Goal: Transaction & Acquisition: Download file/media

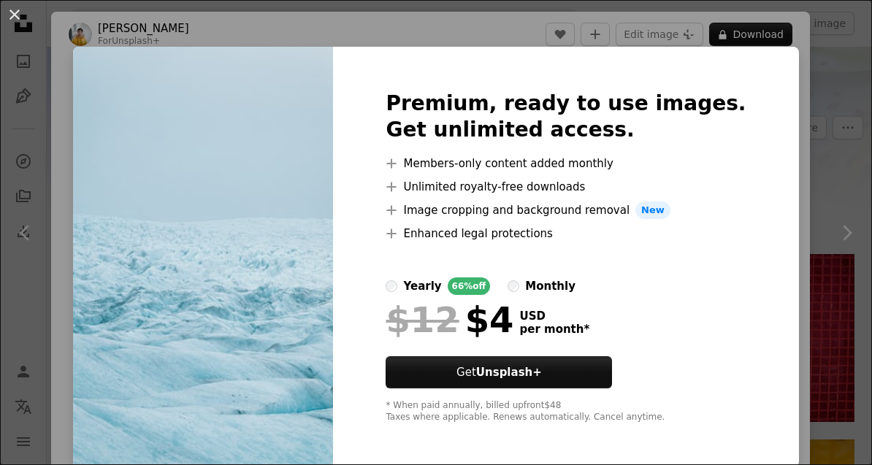
scroll to position [275, 0]
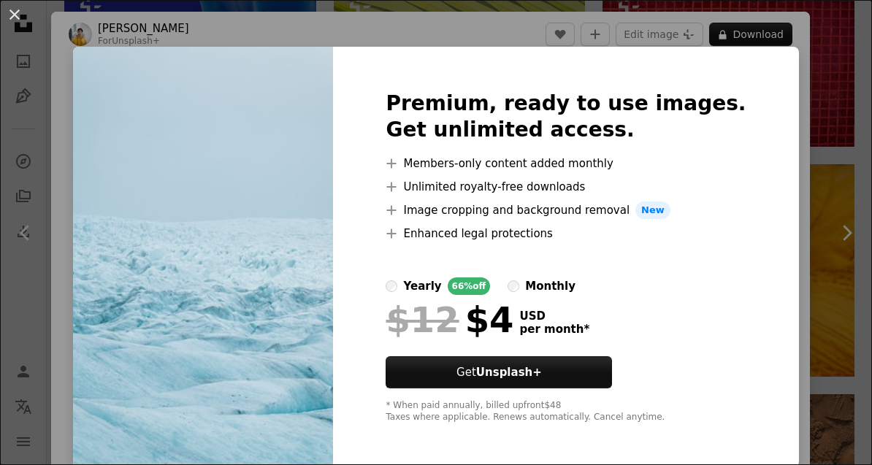
click at [834, 120] on div "An X shape Premium, ready to use images. Get unlimited access. A plus sign Memb…" at bounding box center [436, 232] width 872 height 465
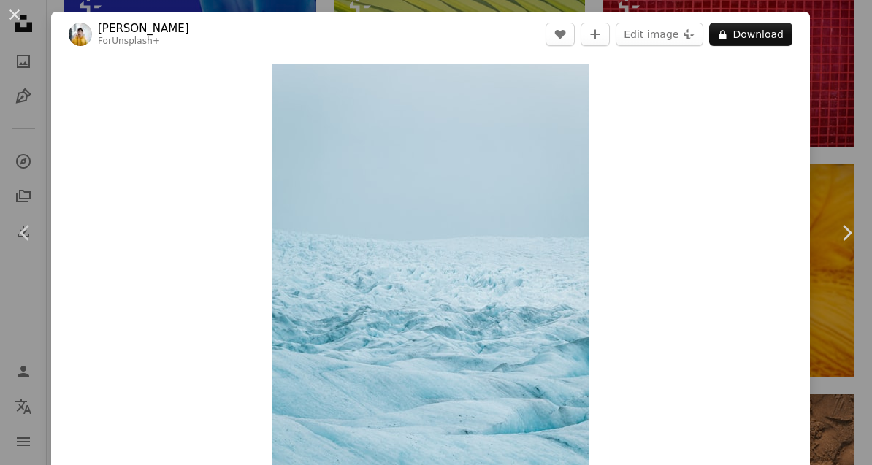
click at [833, 129] on div "An X shape Chevron left Chevron right [PERSON_NAME] For Unsplash+ A heart A plu…" at bounding box center [436, 232] width 872 height 465
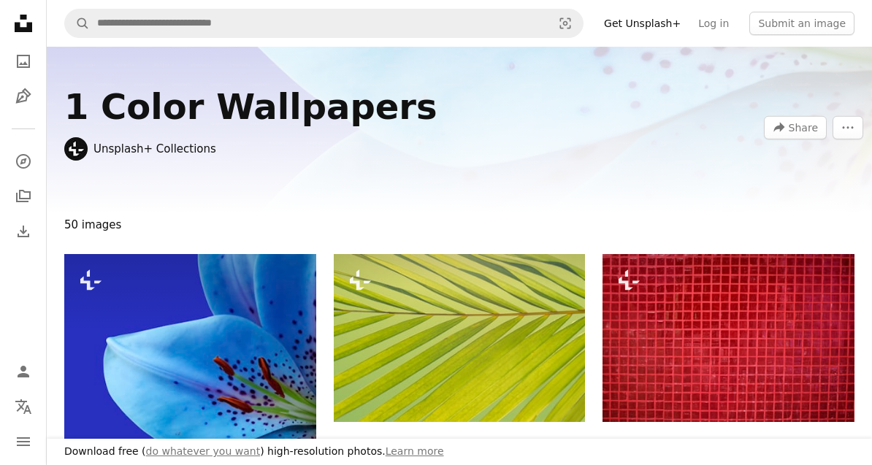
click at [30, 58] on icon "A photo" at bounding box center [24, 62] width 18 height 18
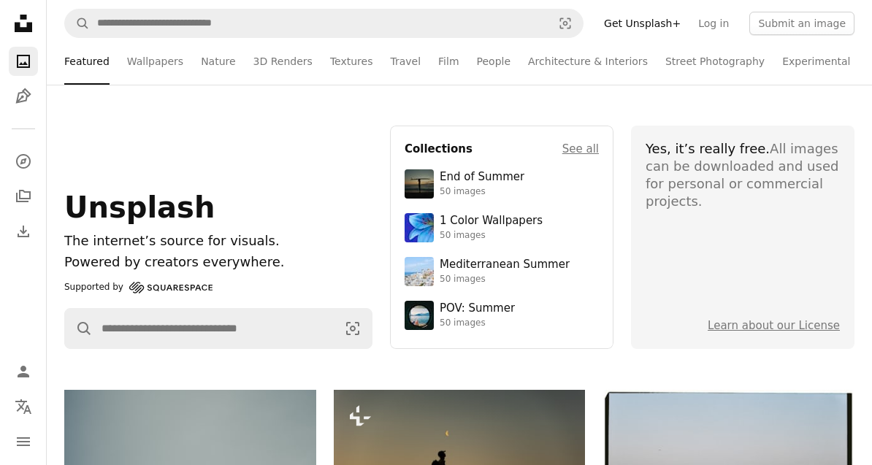
click at [205, 55] on link "Nature" at bounding box center [218, 61] width 34 height 47
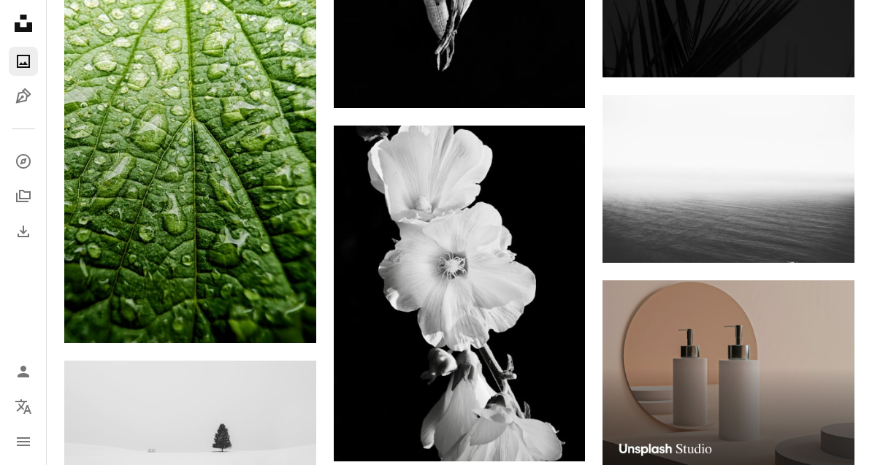
scroll to position [3875, 0]
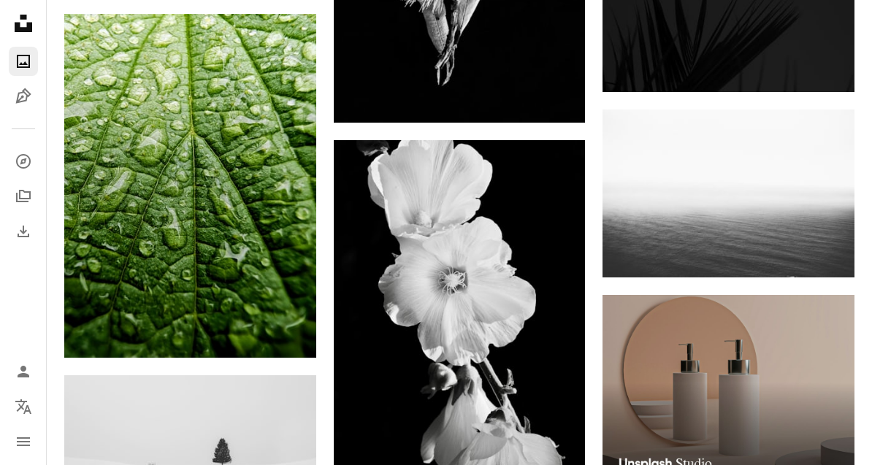
click at [790, 204] on img at bounding box center [728, 194] width 252 height 168
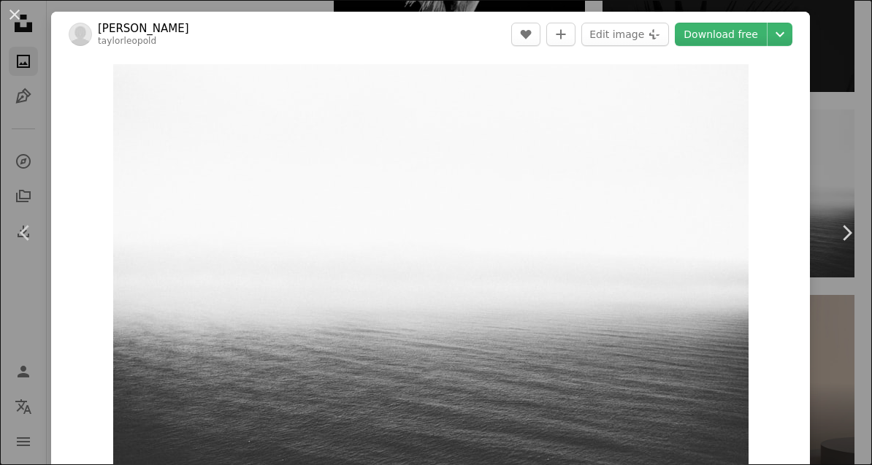
click at [791, 35] on icon "Chevron down" at bounding box center [779, 35] width 23 height 18
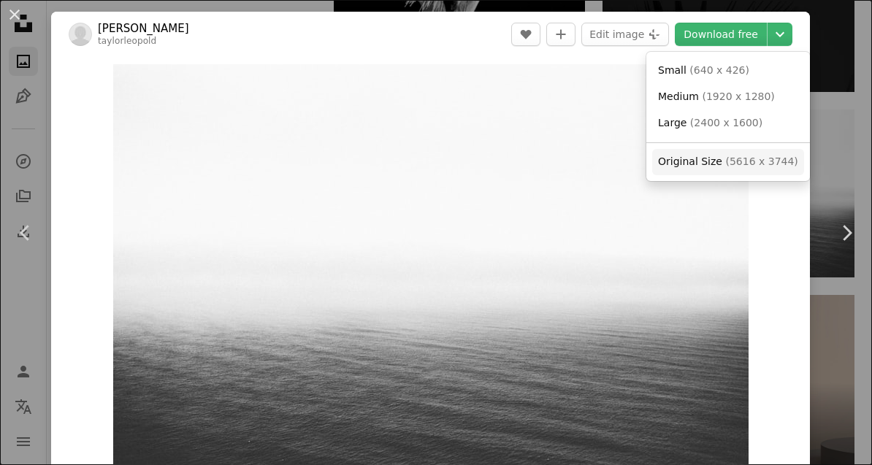
click at [767, 161] on span "( 5616 x 3744 )" at bounding box center [761, 162] width 72 height 12
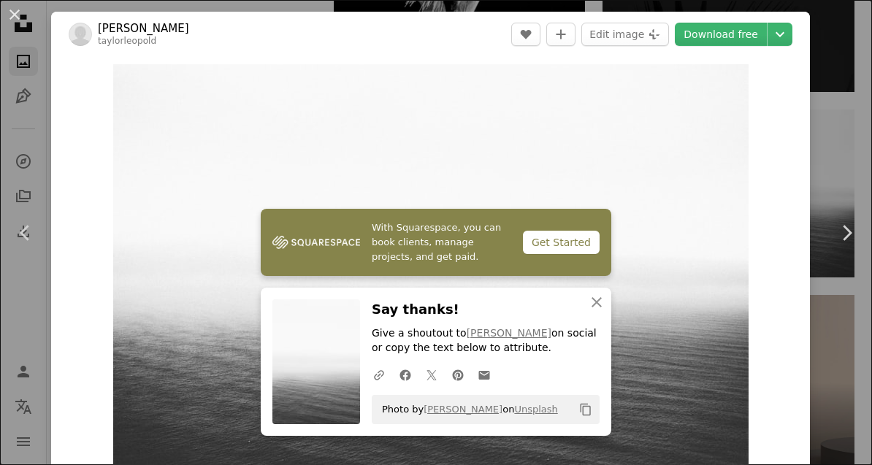
click at [867, 158] on div "An X shape Chevron left Chevron right With Squarespace, you can book clients, m…" at bounding box center [436, 232] width 872 height 465
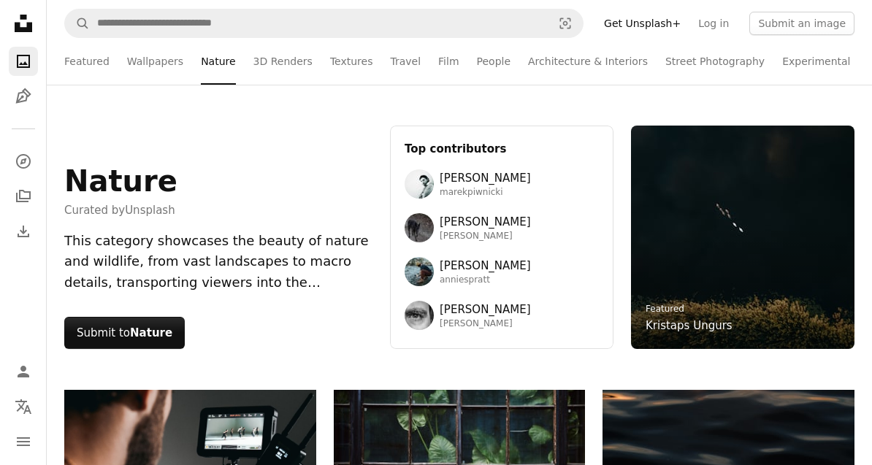
click at [604, 61] on link "Architecture & Interiors" at bounding box center [588, 61] width 120 height 47
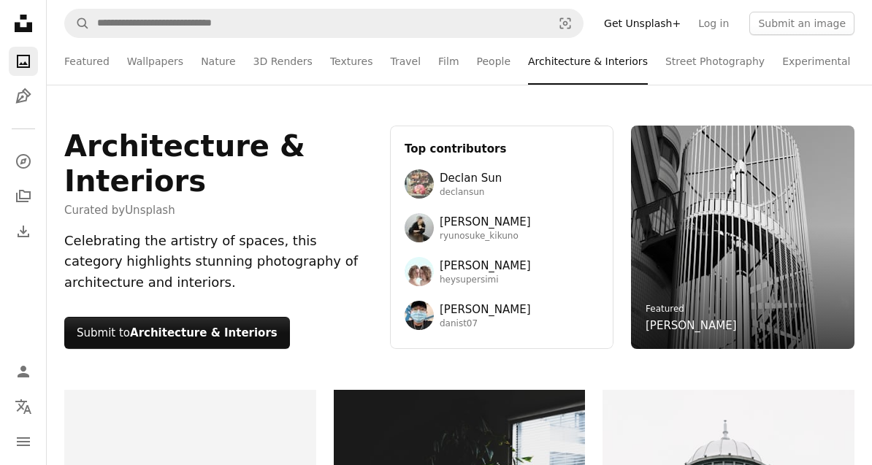
click at [818, 67] on link "Experimental" at bounding box center [816, 61] width 68 height 47
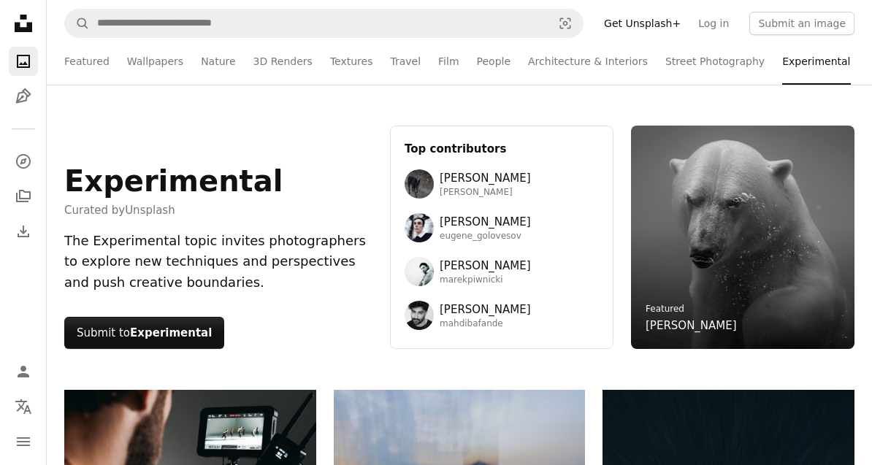
click at [407, 59] on link "Travel" at bounding box center [405, 61] width 31 height 47
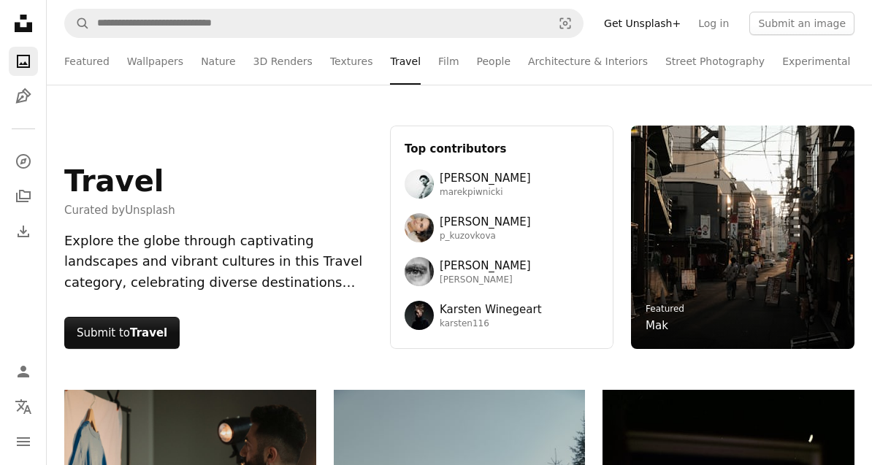
click at [88, 63] on link "Featured" at bounding box center [86, 61] width 45 height 47
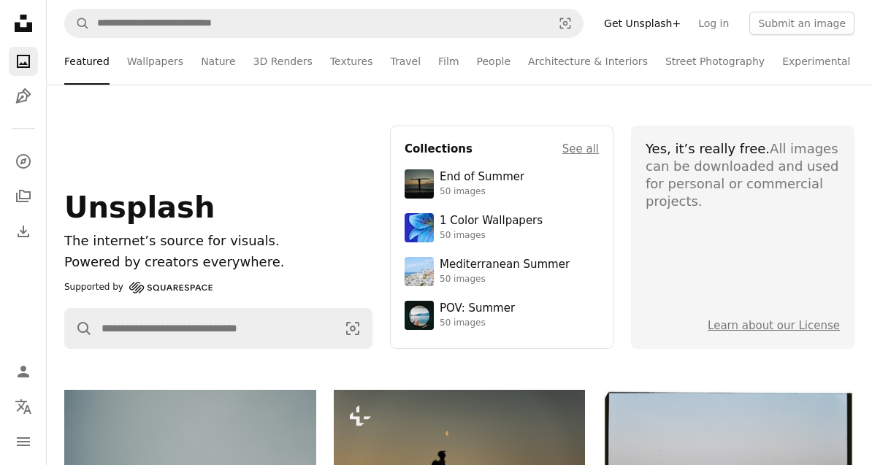
click at [543, 188] on link "End of Summer 50 images" at bounding box center [501, 183] width 194 height 29
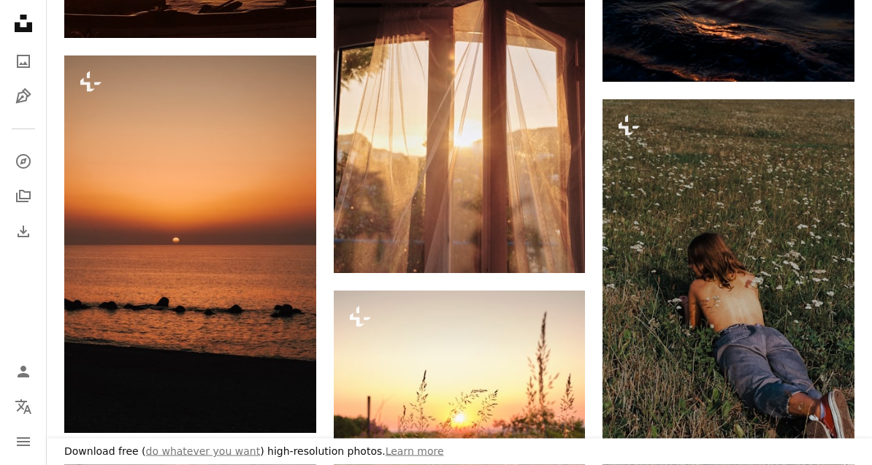
scroll to position [1241, 0]
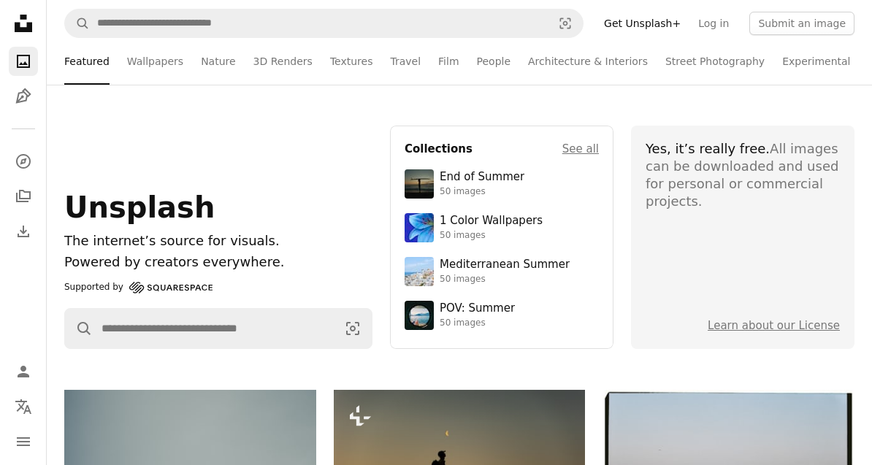
click at [213, 63] on link "Nature" at bounding box center [218, 61] width 34 height 47
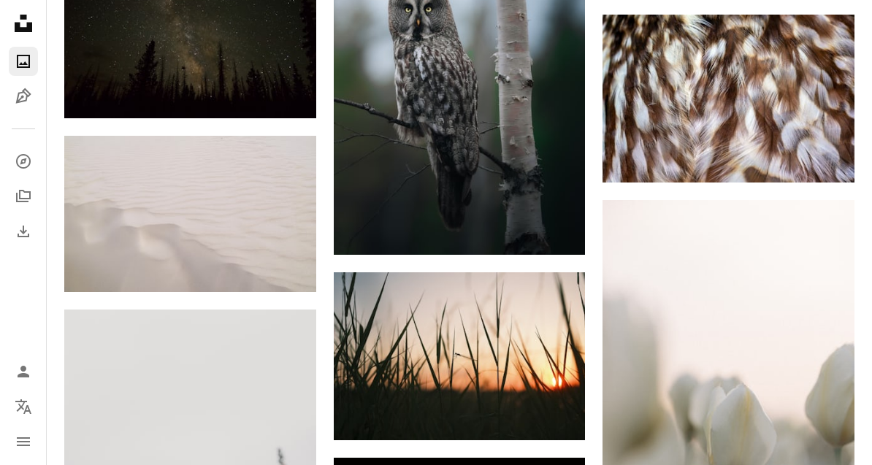
scroll to position [16595, 0]
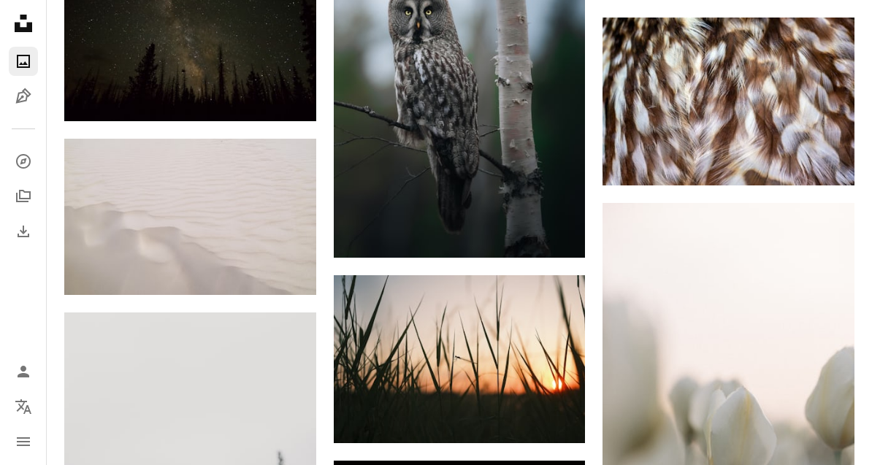
click at [130, 207] on img at bounding box center [190, 217] width 252 height 156
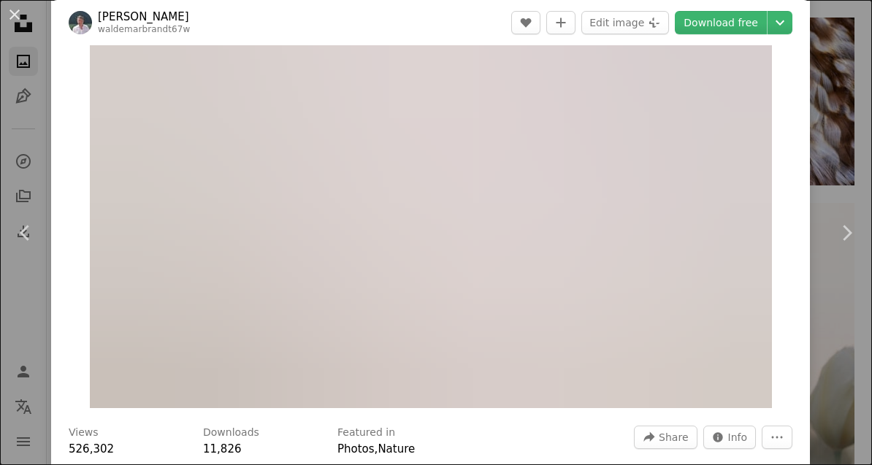
scroll to position [85, 0]
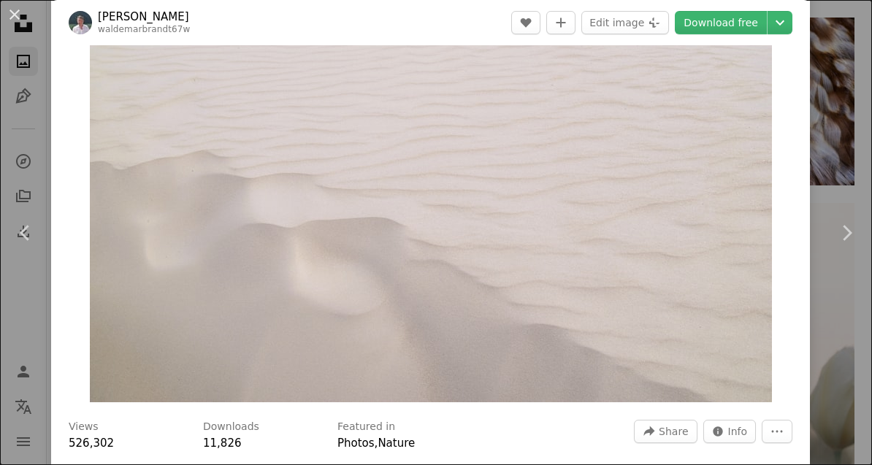
click at [848, 120] on div "An X shape Chevron left Chevron right [PERSON_NAME] waldemarbrandt67w A heart A…" at bounding box center [436, 232] width 872 height 465
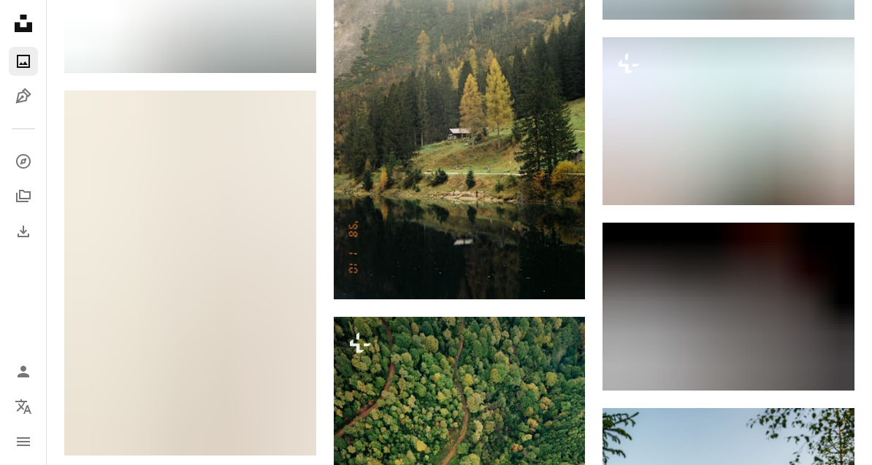
scroll to position [25234, 0]
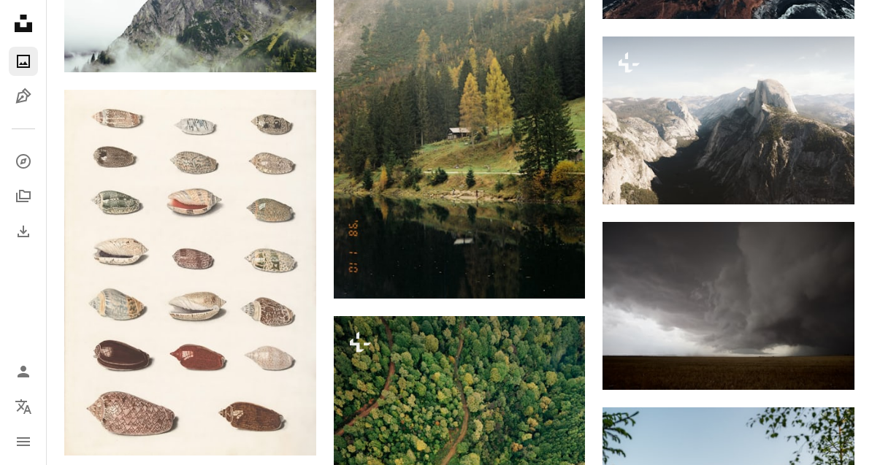
click at [721, 270] on img at bounding box center [728, 306] width 252 height 168
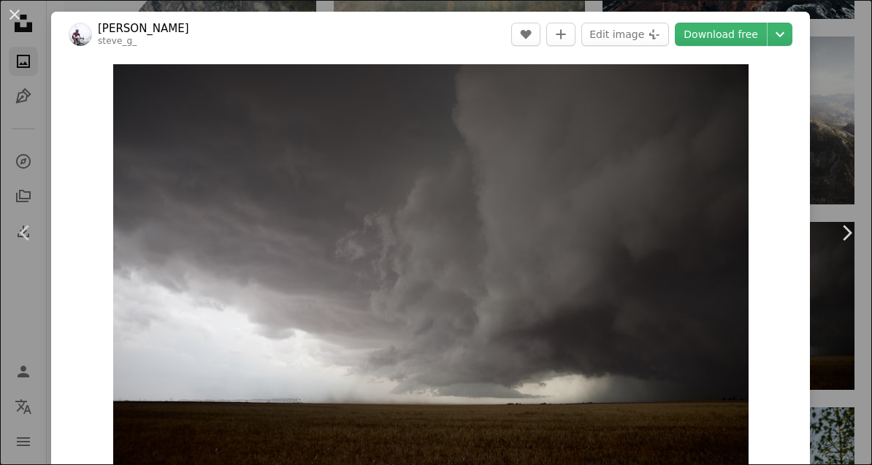
click at [849, 168] on div "An X shape Chevron left Chevron right [PERSON_NAME] [PERSON_NAME] A heart A plu…" at bounding box center [436, 232] width 872 height 465
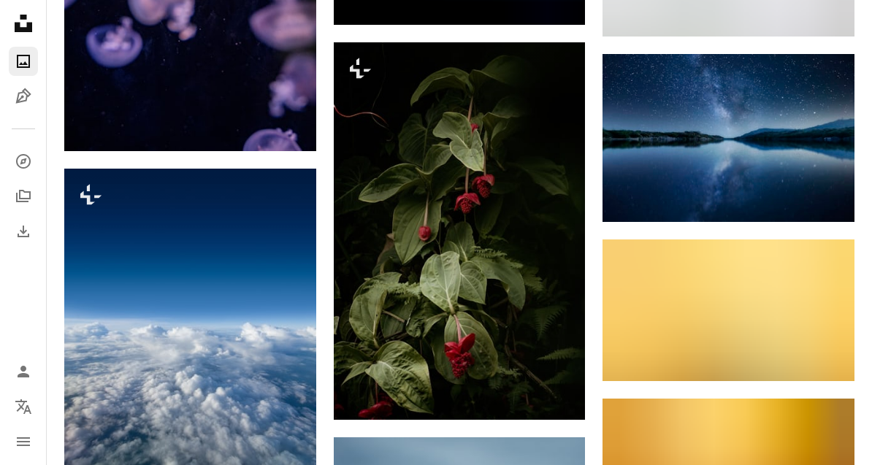
scroll to position [30318, 0]
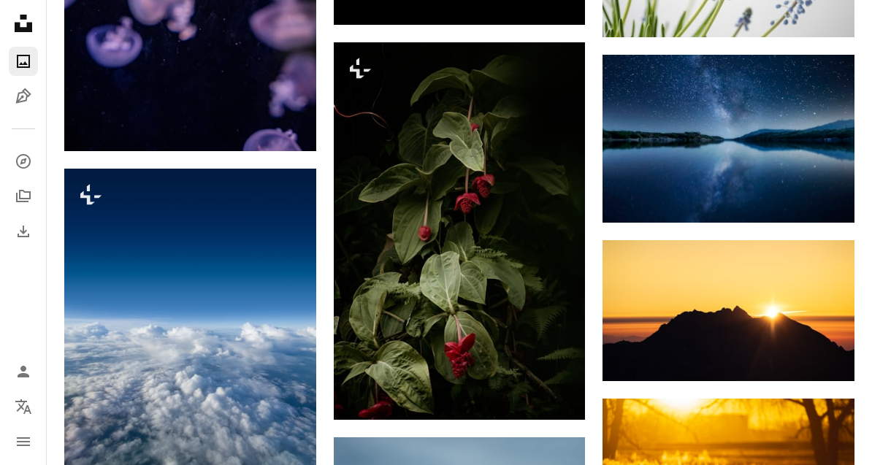
click at [783, 139] on img at bounding box center [728, 139] width 252 height 168
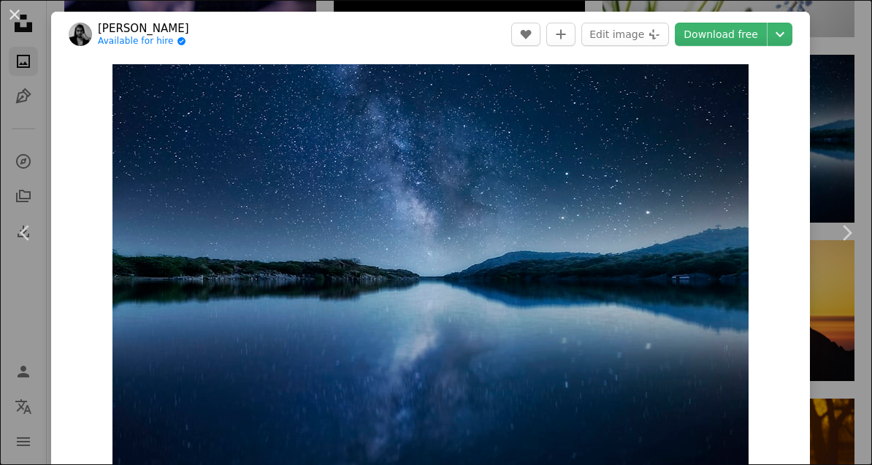
click at [791, 35] on icon "Chevron down" at bounding box center [779, 35] width 23 height 18
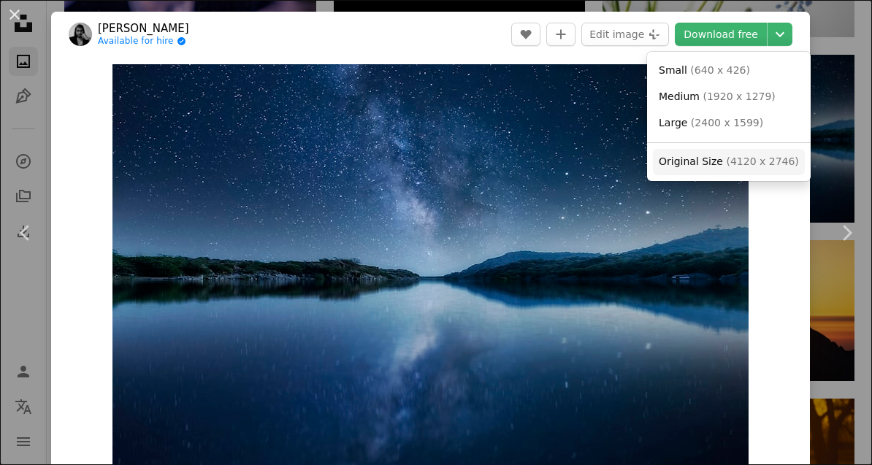
click at [779, 158] on span "( 4120 x 2746 )" at bounding box center [762, 162] width 72 height 12
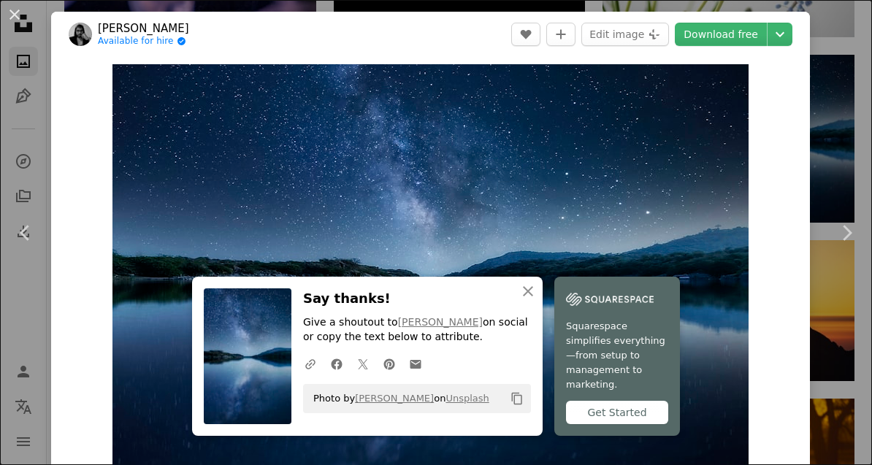
click at [850, 147] on div "An X shape Chevron left Chevron right An X shape Close Say thanks! Give a shout…" at bounding box center [436, 232] width 872 height 465
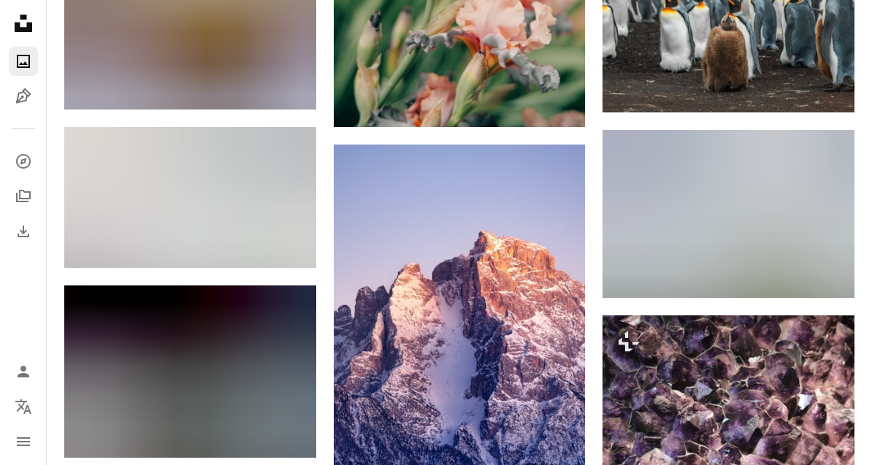
scroll to position [33430, 0]
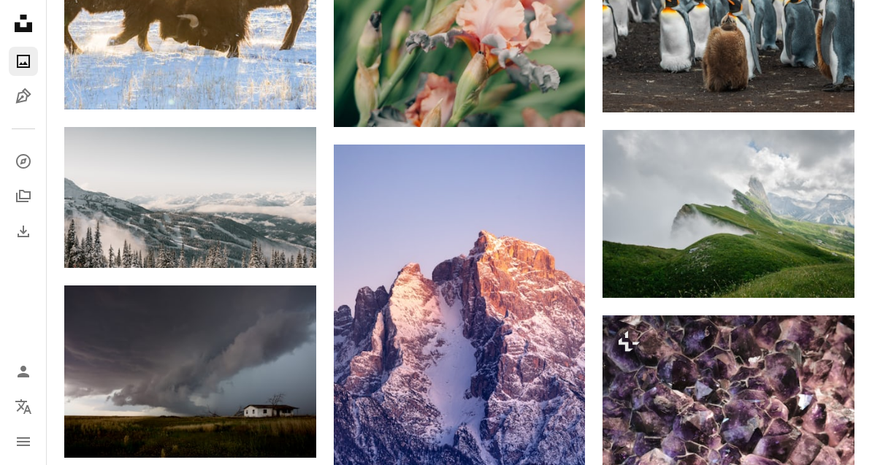
click at [133, 182] on img at bounding box center [190, 198] width 252 height 142
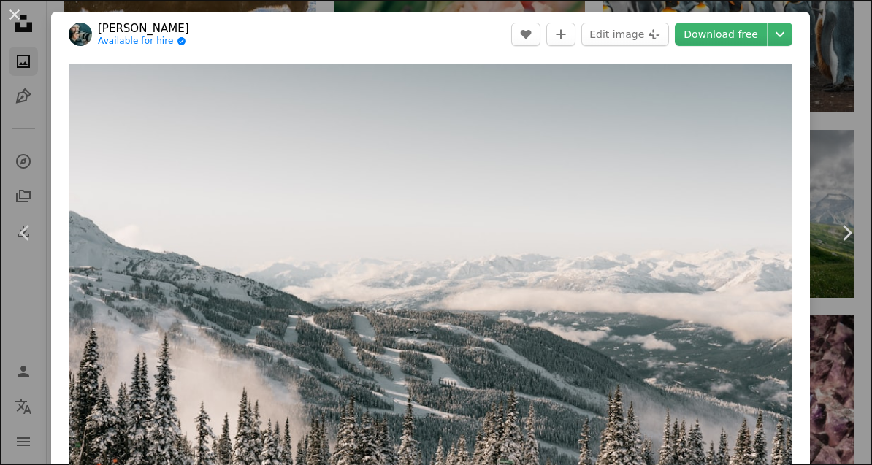
click at [784, 35] on icon "Choose download size" at bounding box center [779, 34] width 9 height 5
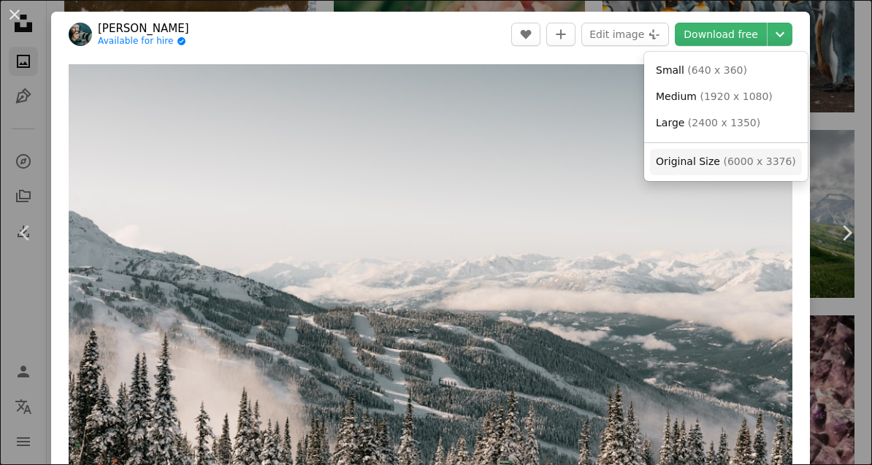
click at [746, 150] on link "Original Size ( 6000 x 3376 )" at bounding box center [726, 162] width 152 height 26
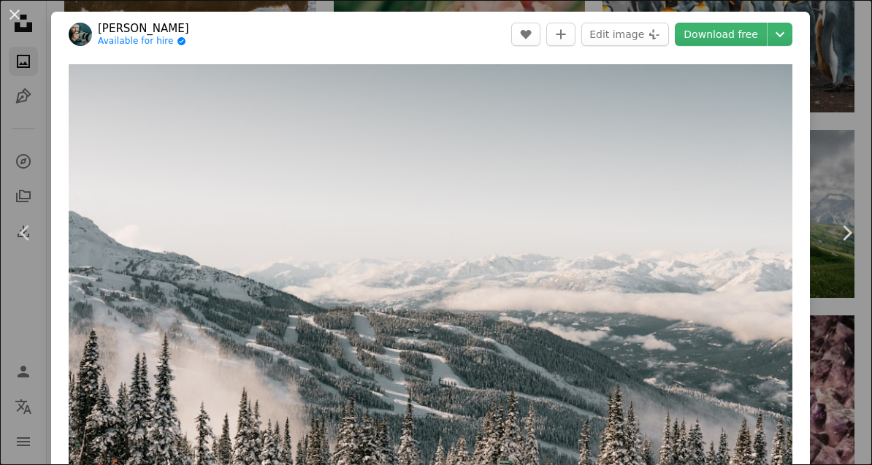
scroll to position [33476, 0]
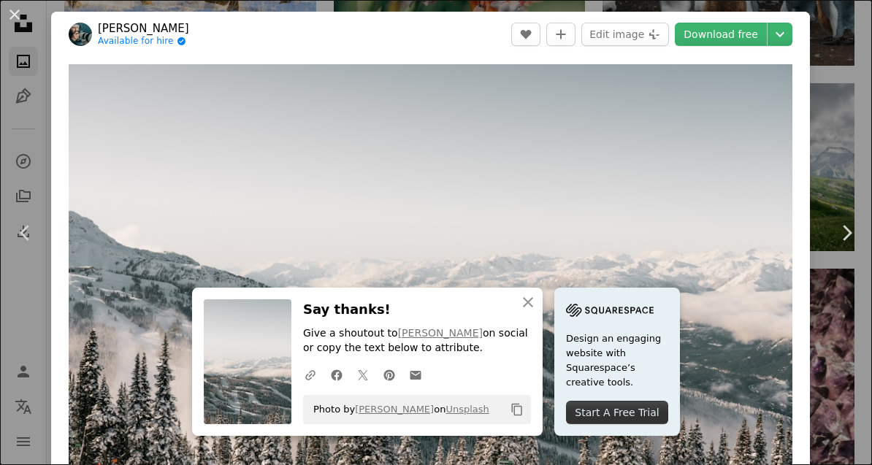
click at [855, 111] on div "An X shape Chevron left Chevron right An X shape Close Say thanks! Give a shout…" at bounding box center [436, 232] width 872 height 465
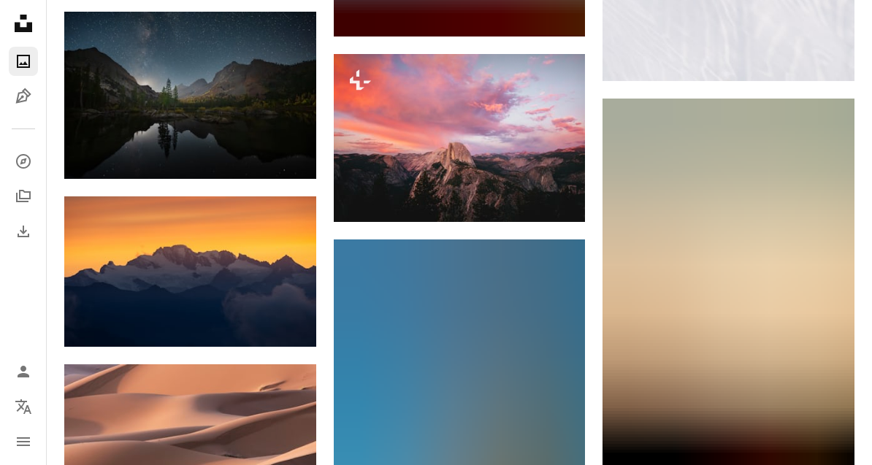
scroll to position [48371, 0]
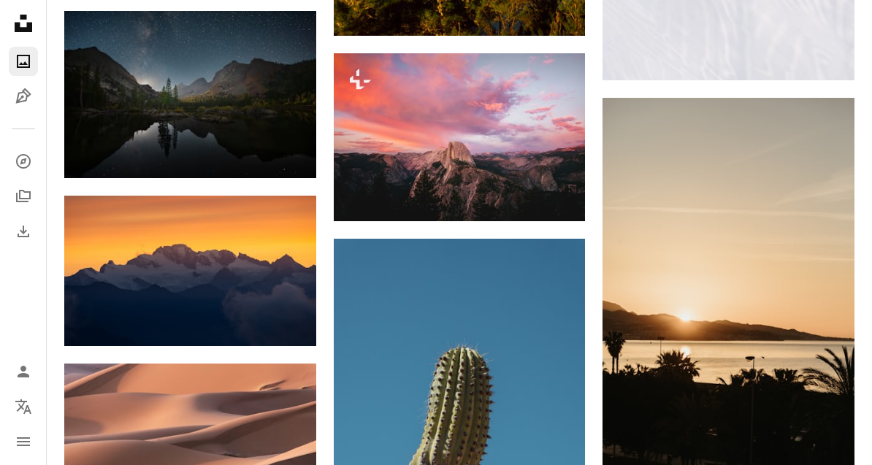
click at [120, 91] on img at bounding box center [190, 94] width 252 height 167
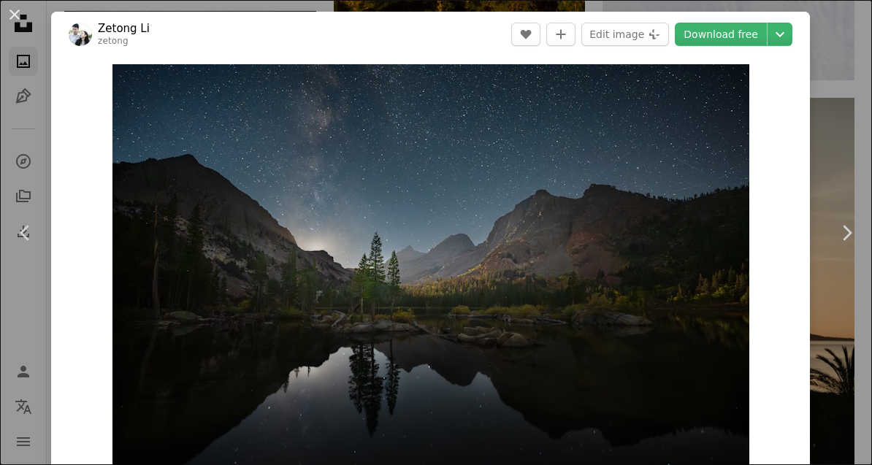
click at [787, 39] on icon "Chevron down" at bounding box center [779, 35] width 23 height 18
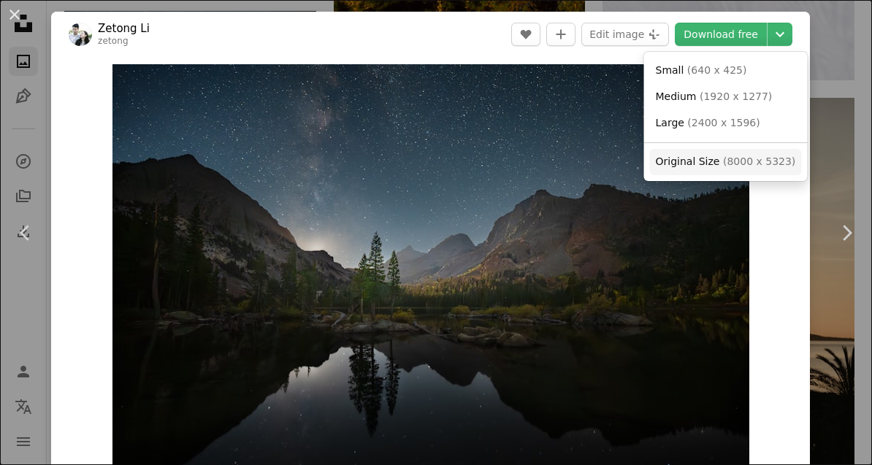
click at [767, 161] on span "( 8000 x 5323 )" at bounding box center [759, 162] width 72 height 12
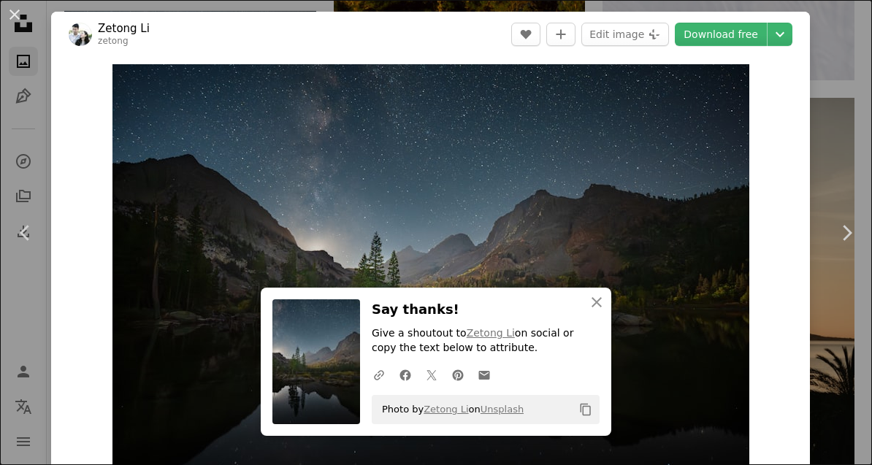
click at [843, 118] on div "An X shape Chevron left Chevron right An X shape Close Say thanks! Give a shout…" at bounding box center [436, 232] width 872 height 465
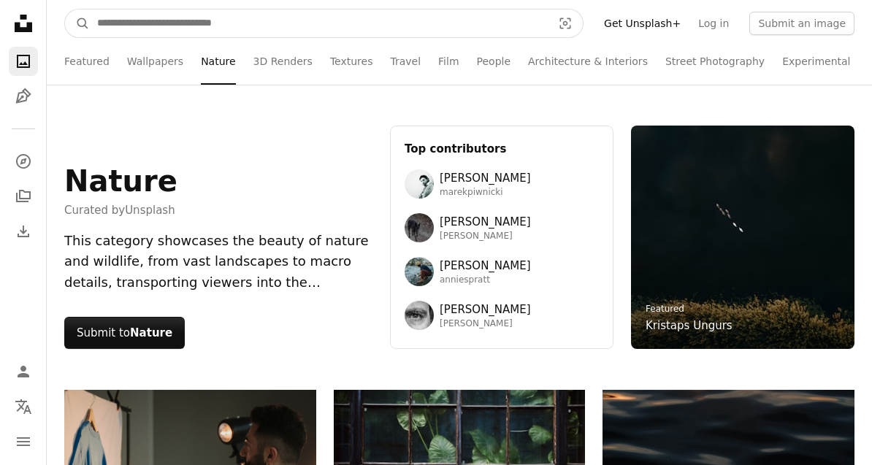
click at [518, 12] on input "Find visuals sitewide" at bounding box center [319, 23] width 458 height 28
type input "********"
click at [77, 23] on button "A magnifying glass" at bounding box center [77, 23] width 25 height 28
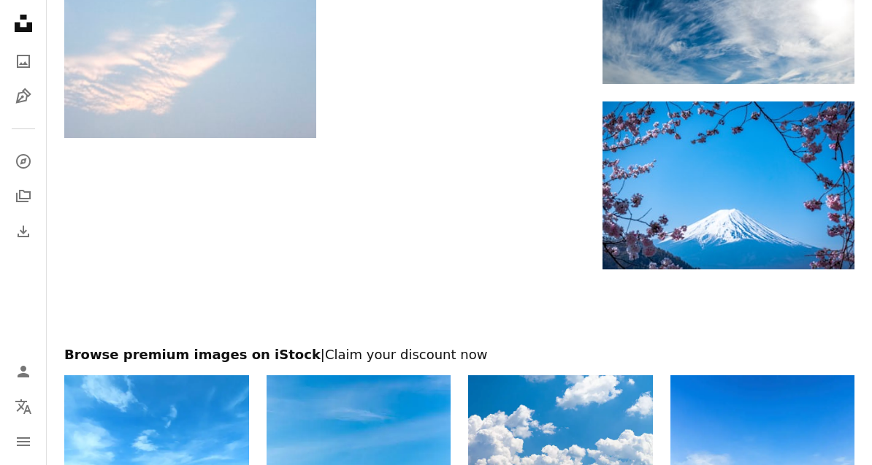
scroll to position [2449, 0]
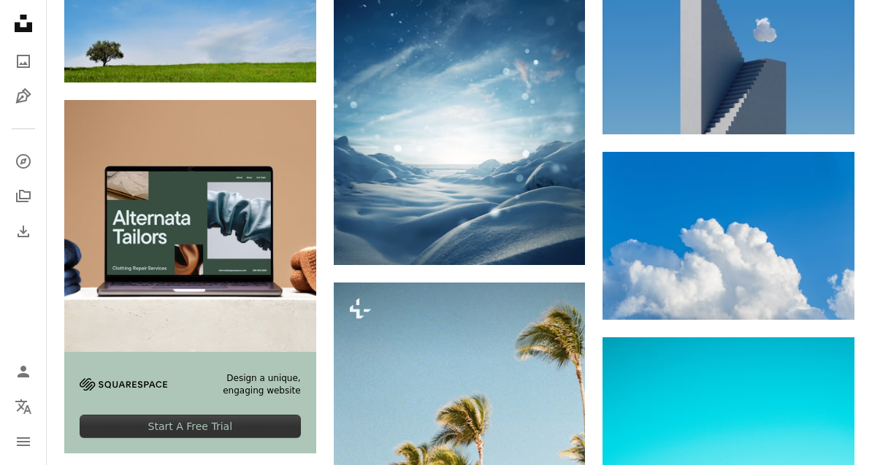
scroll to position [2966, 0]
